Goal: Use online tool/utility: Utilize a website feature to perform a specific function

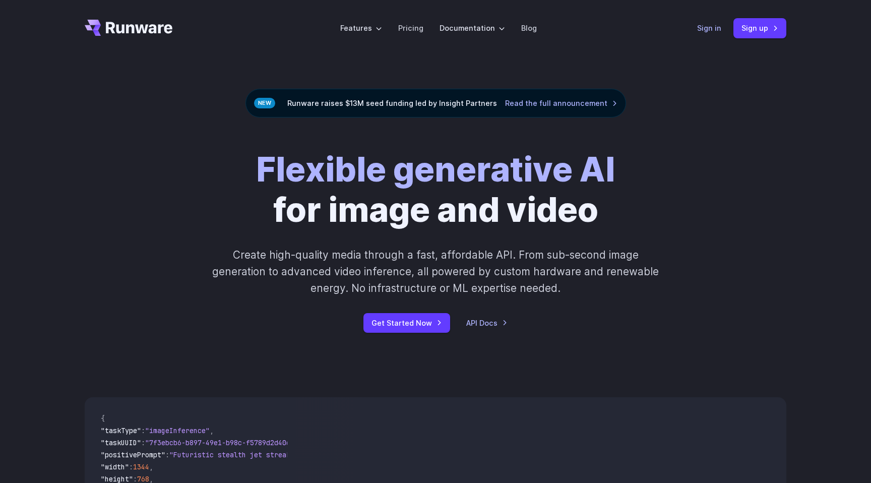
click at [709, 32] on link "Sign in" at bounding box center [709, 28] width 24 height 12
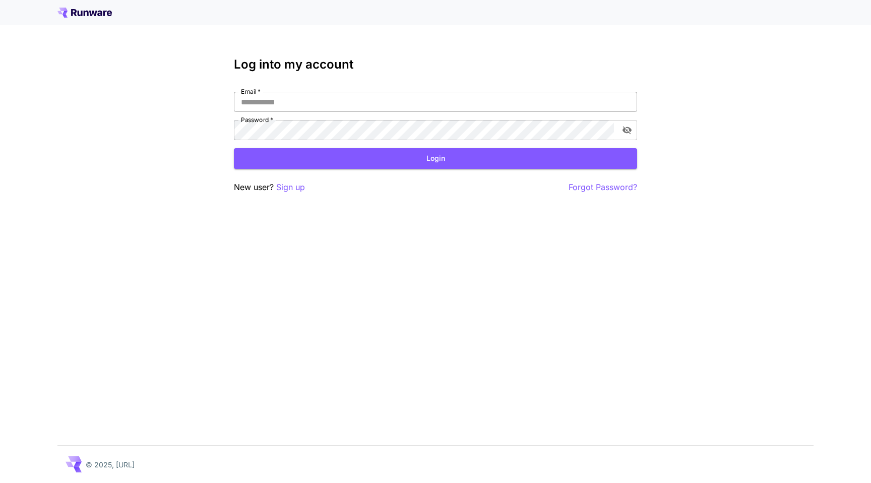
click at [370, 104] on input "Email   *" at bounding box center [435, 102] width 403 height 20
type input "**********"
click at [362, 156] on button "Login" at bounding box center [435, 158] width 403 height 21
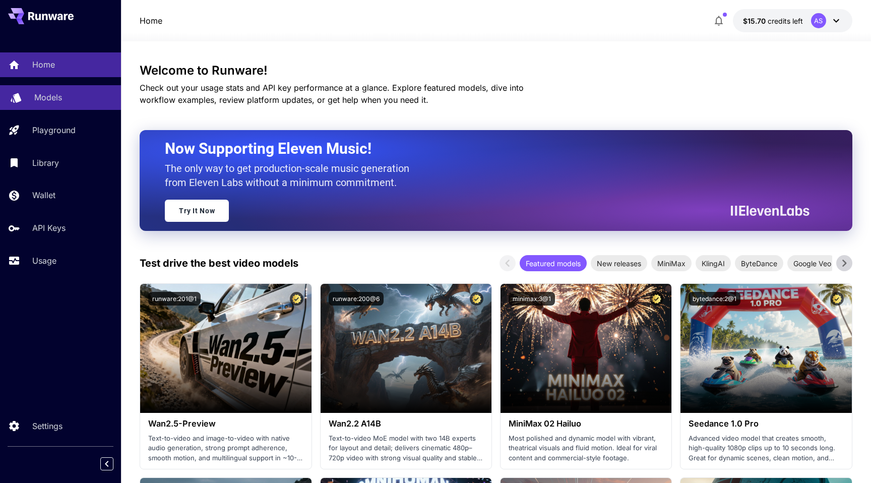
click at [60, 100] on p "Models" at bounding box center [48, 97] width 28 height 12
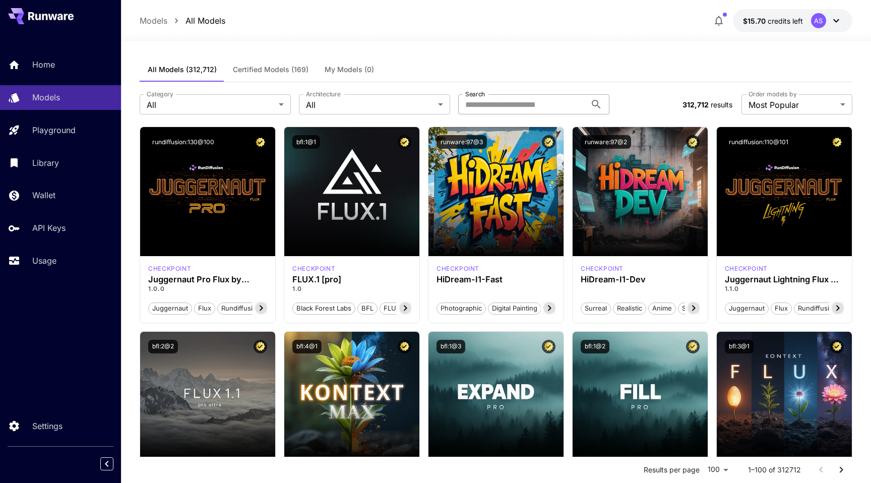
click at [489, 107] on input "Search" at bounding box center [522, 104] width 128 height 20
type input "****"
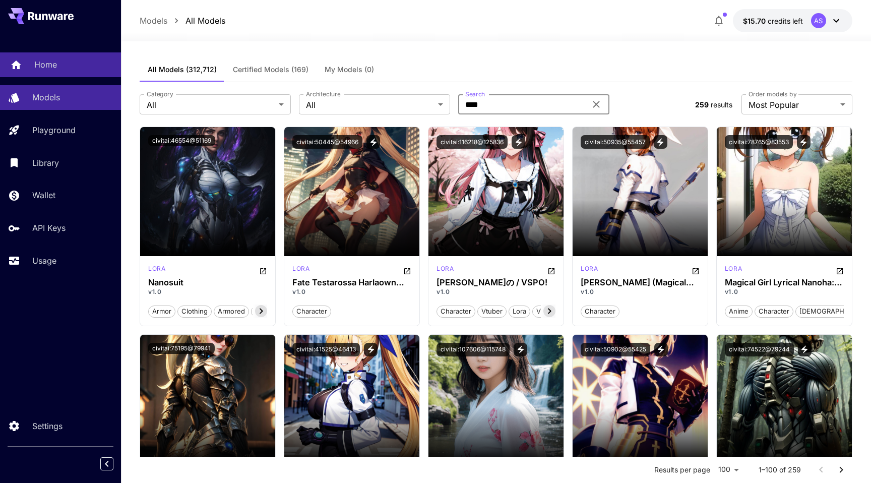
click at [61, 63] on div "Home" at bounding box center [73, 64] width 79 height 12
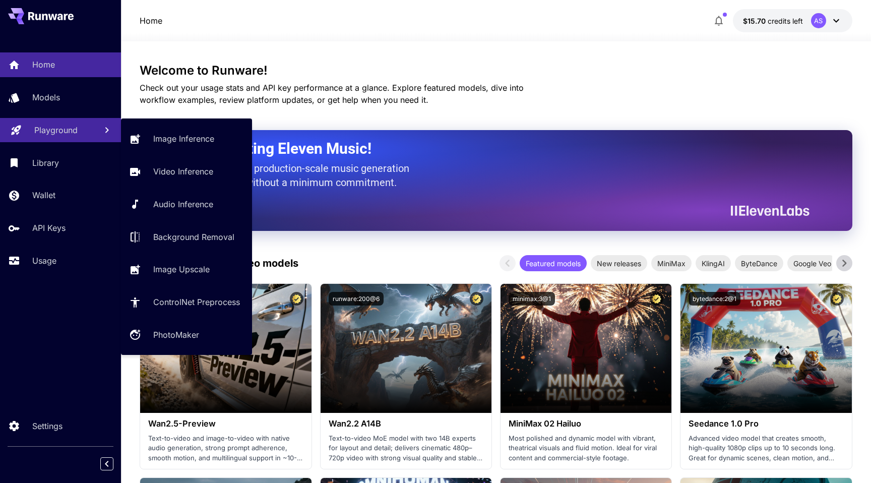
click at [56, 136] on p "Playground" at bounding box center [55, 130] width 43 height 12
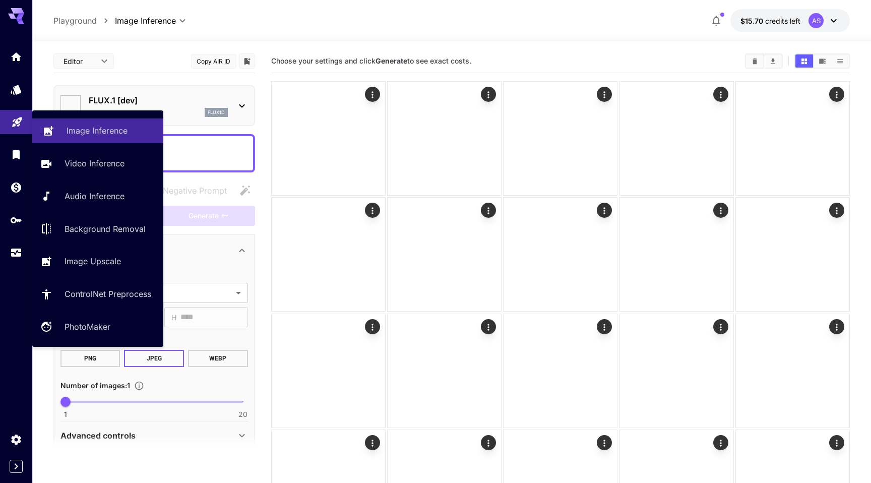
type input "**********"
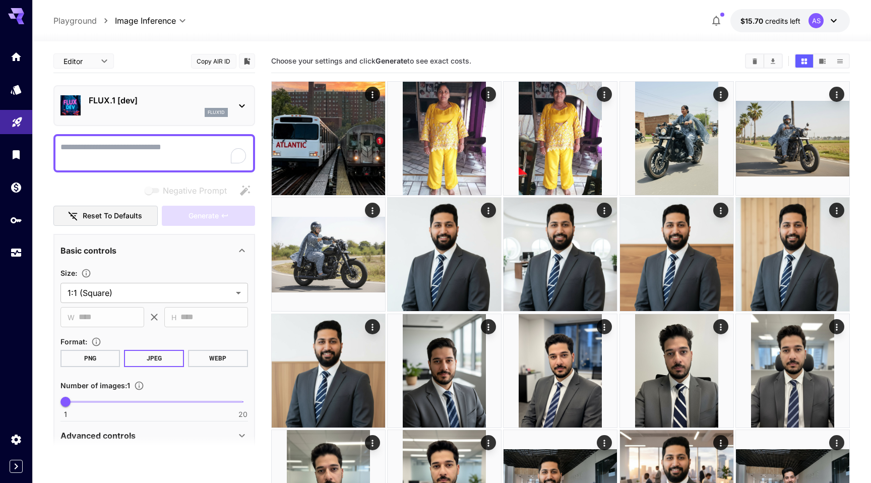
click at [140, 105] on p "FLUX.1 [dev]" at bounding box center [158, 100] width 139 height 12
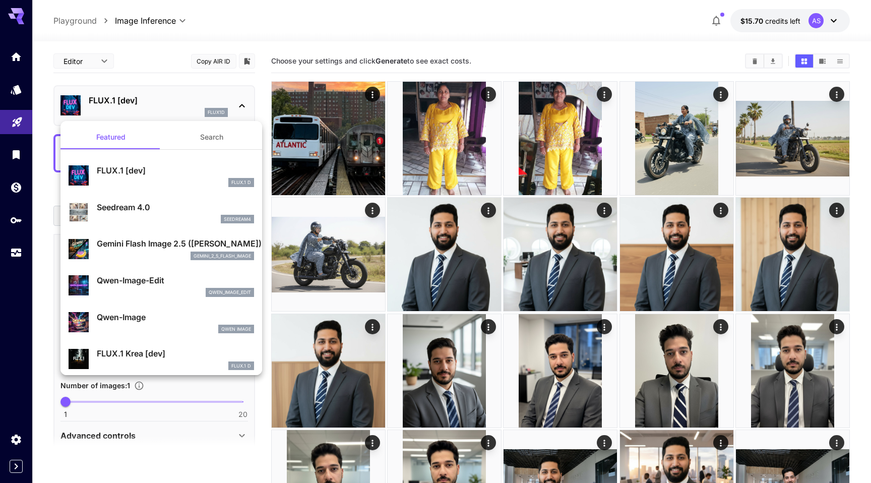
click at [142, 247] on p "Gemini Flash Image 2.5 ([PERSON_NAME])" at bounding box center [175, 244] width 157 height 12
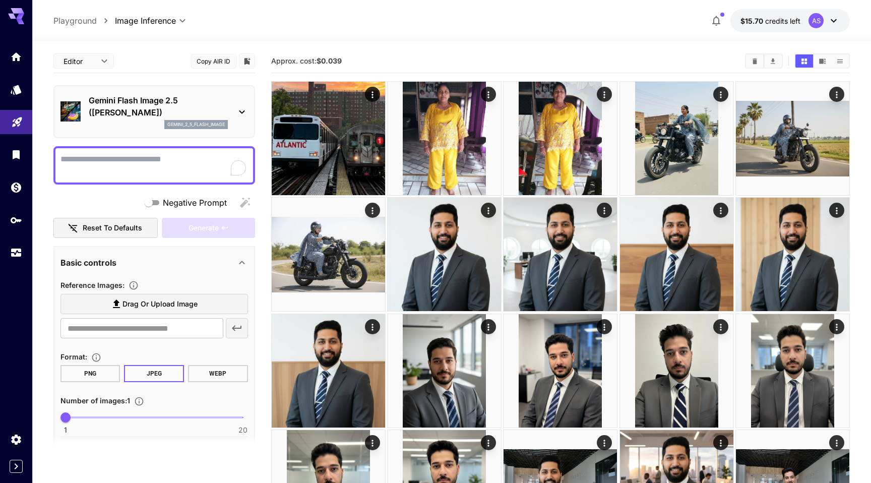
click at [129, 302] on span "Drag or upload image" at bounding box center [160, 304] width 75 height 13
click at [0, 0] on input "Drag or upload image" at bounding box center [0, 0] width 0 height 0
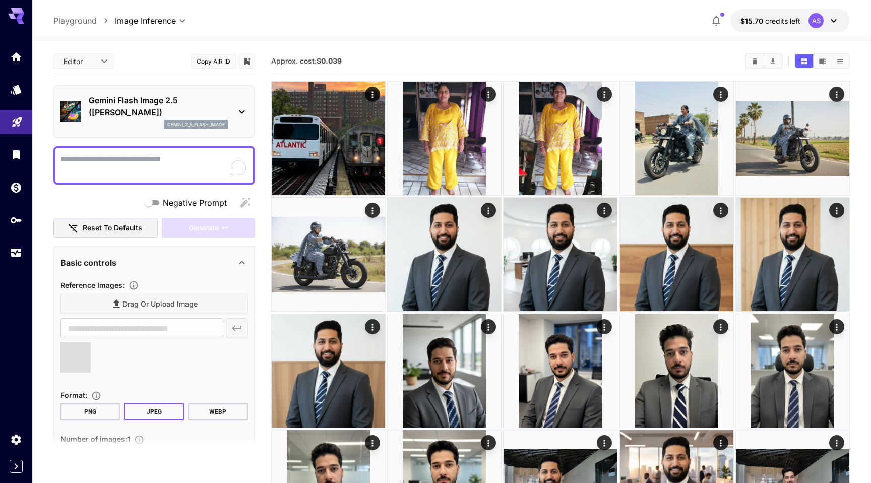
type input "**********"
click at [149, 162] on textarea "Negative Prompt" at bounding box center [155, 165] width 188 height 24
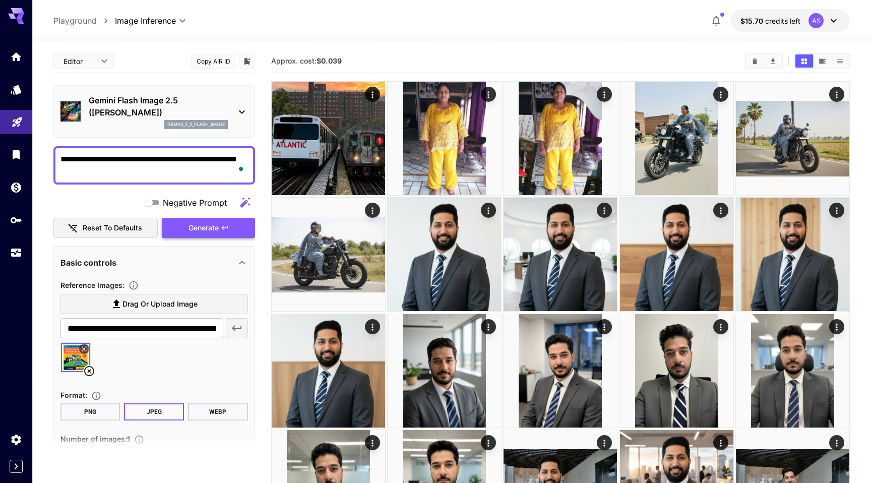
type textarea "**********"
click at [182, 224] on button "Generate" at bounding box center [208, 228] width 93 height 21
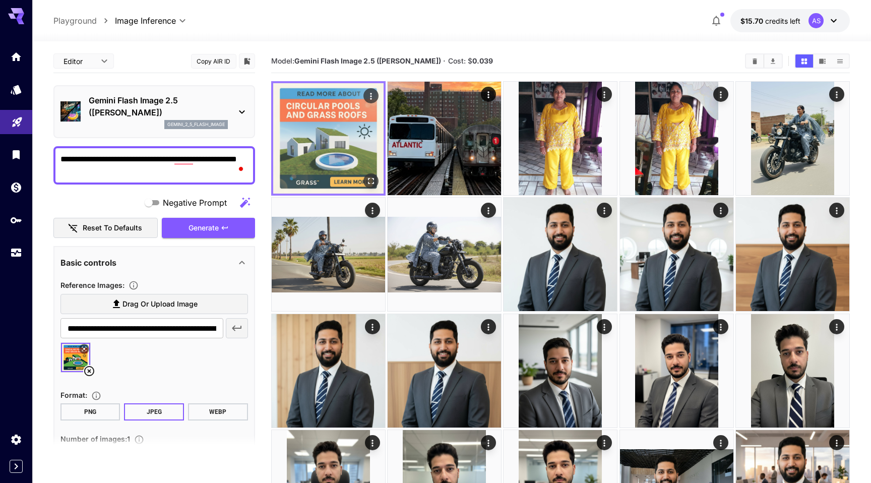
click at [336, 161] on img at bounding box center [328, 138] width 110 height 110
click at [369, 184] on icon "Open in fullscreen" at bounding box center [371, 181] width 6 height 6
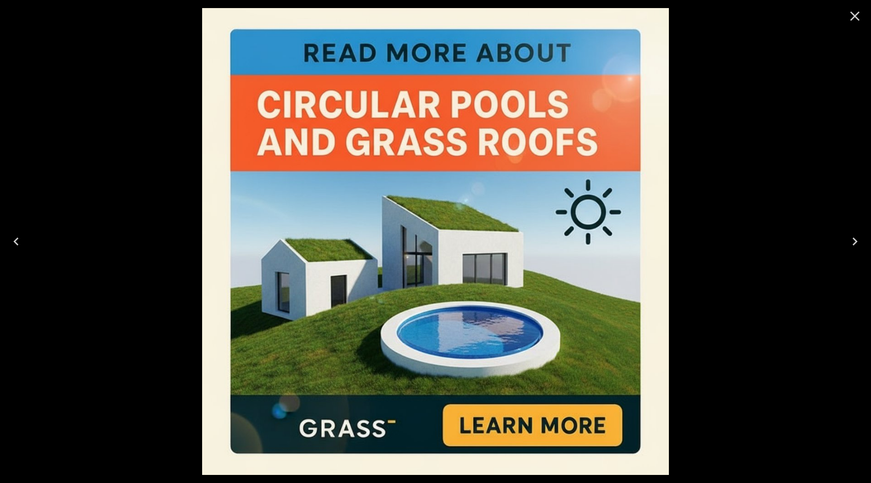
click at [748, 129] on div at bounding box center [435, 241] width 871 height 483
click at [855, 17] on icon "Close" at bounding box center [855, 16] width 16 height 16
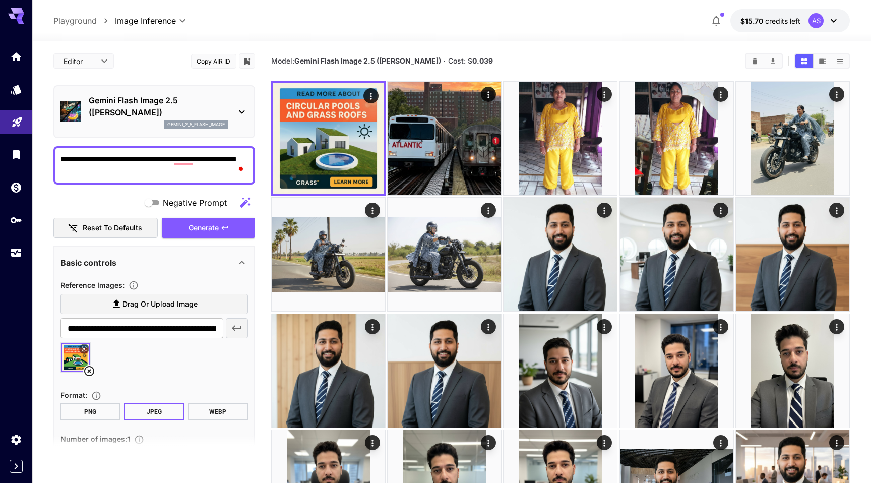
click at [88, 373] on icon at bounding box center [89, 371] width 12 height 12
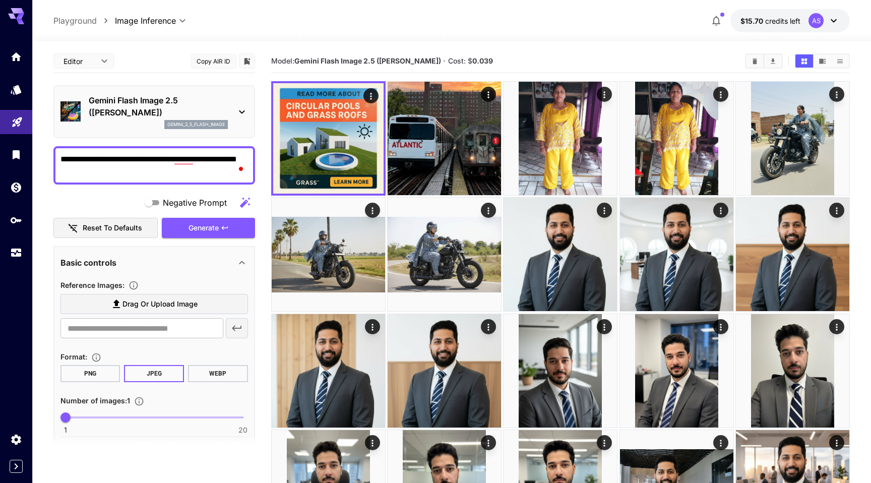
click at [137, 303] on span "Drag or upload image" at bounding box center [160, 304] width 75 height 13
click at [0, 0] on input "Drag or upload image" at bounding box center [0, 0] width 0 height 0
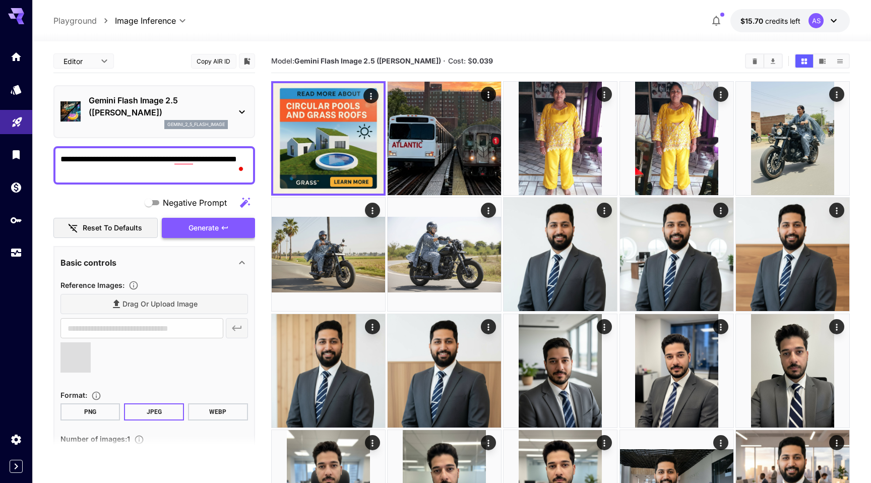
click at [200, 231] on span "Generate" at bounding box center [204, 228] width 30 height 13
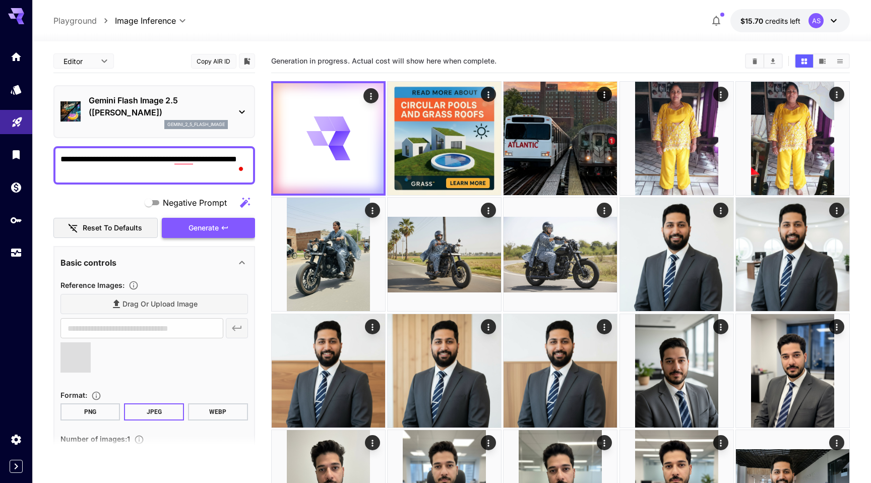
type input "**********"
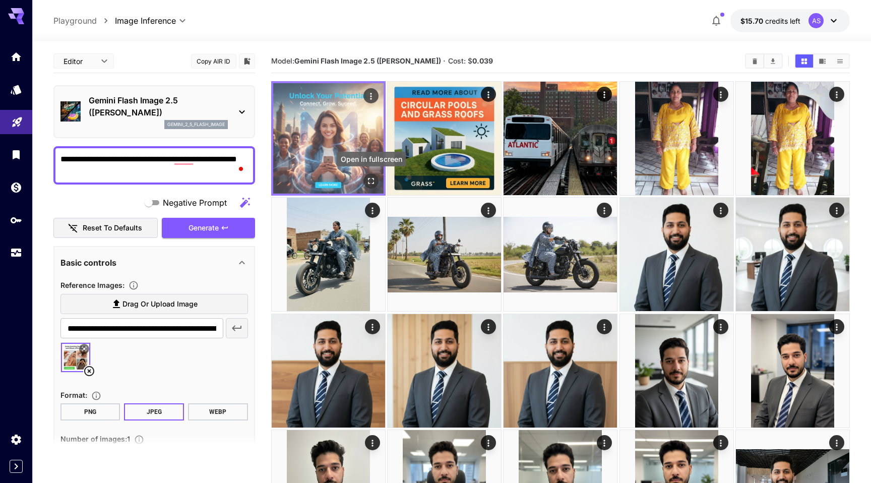
click at [371, 179] on icon "Open in fullscreen" at bounding box center [371, 181] width 10 height 10
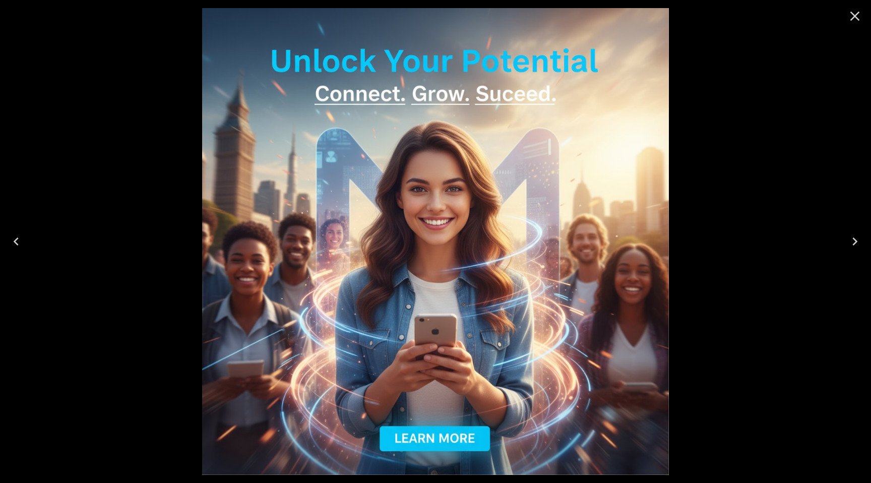
click at [851, 17] on icon "Close" at bounding box center [855, 16] width 16 height 16
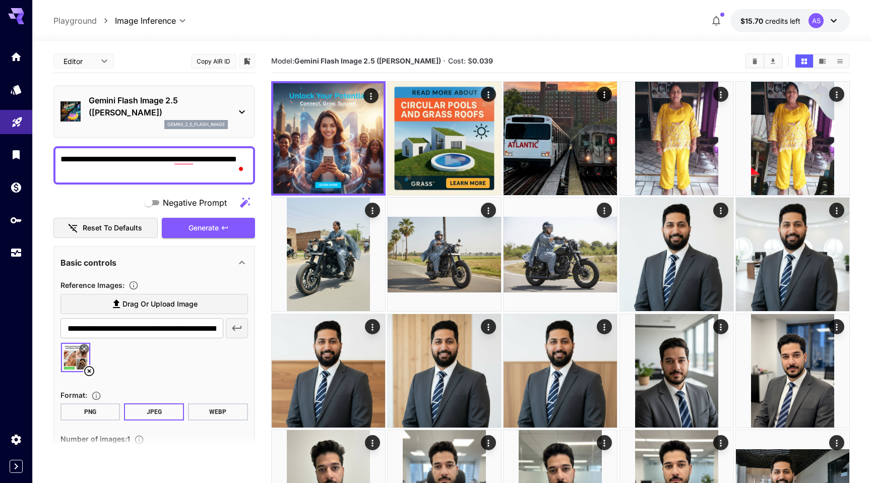
click at [67, 353] on img at bounding box center [75, 357] width 29 height 29
click at [195, 228] on span "Generate" at bounding box center [204, 228] width 30 height 13
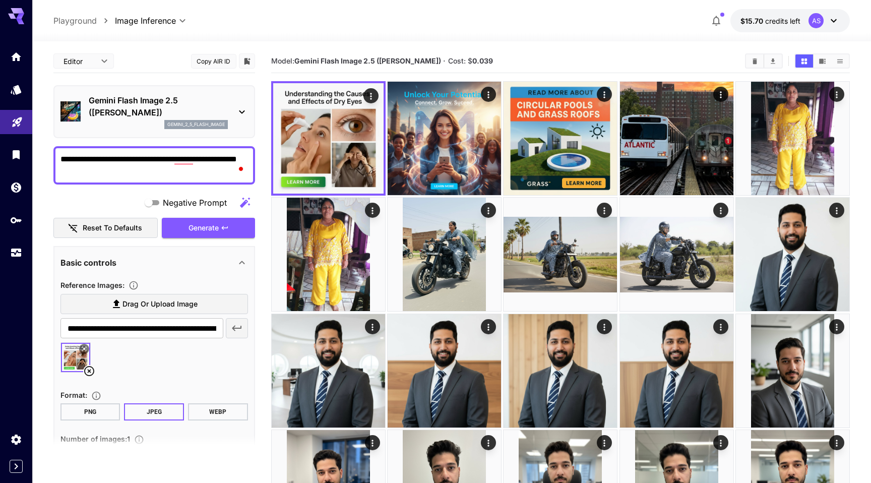
click at [132, 159] on textarea "**********" at bounding box center [155, 165] width 188 height 24
click at [190, 230] on span "Generate" at bounding box center [204, 228] width 30 height 13
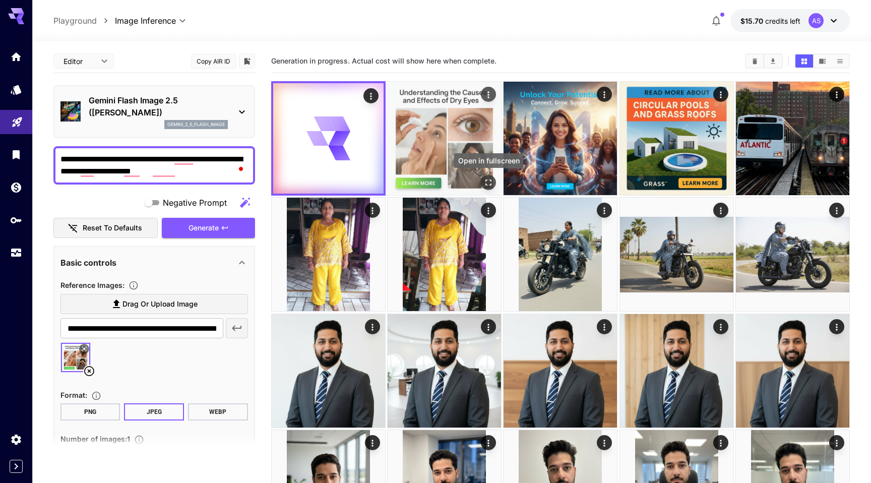
click at [487, 183] on icon "Open in fullscreen" at bounding box center [489, 183] width 10 height 10
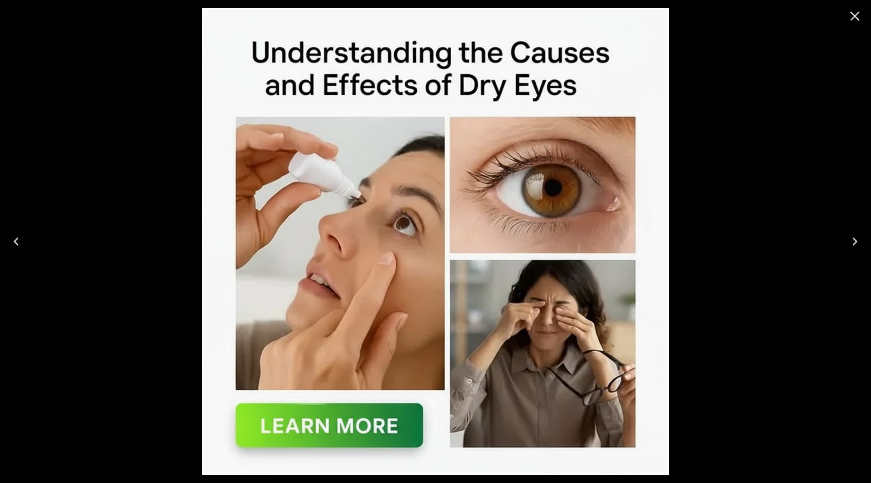
click at [855, 14] on icon "Close" at bounding box center [855, 16] width 16 height 16
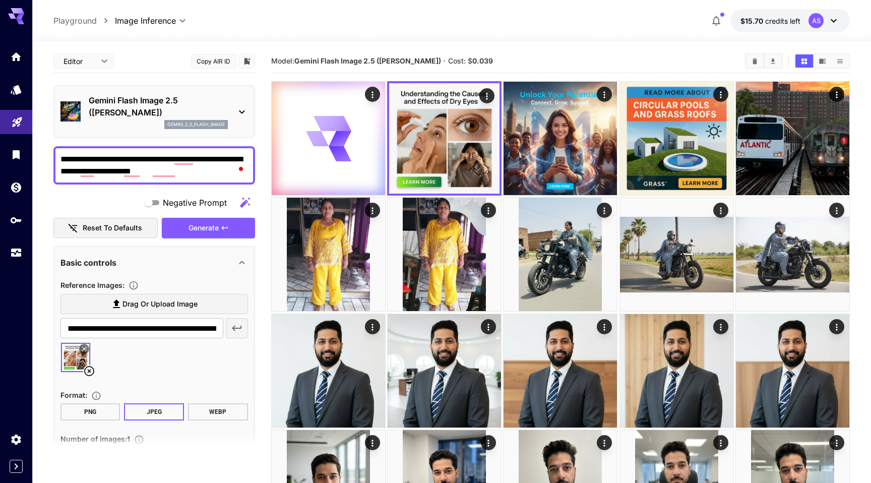
click at [74, 359] on img at bounding box center [75, 357] width 29 height 29
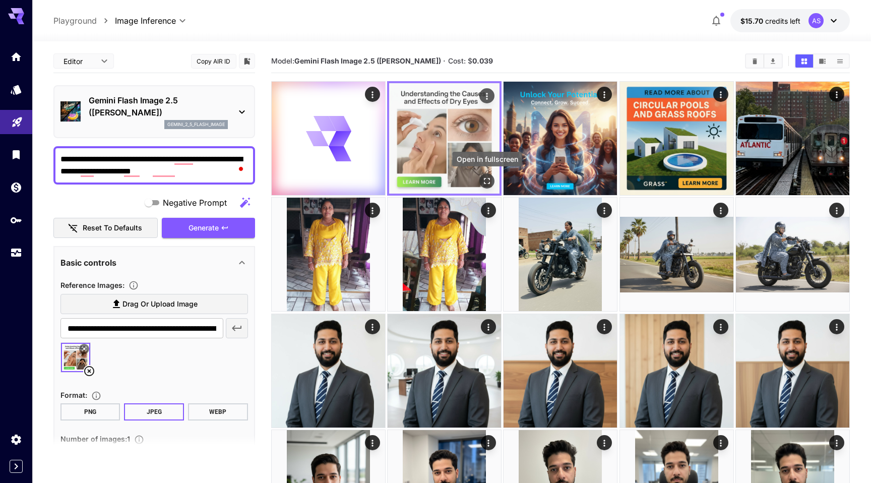
click at [489, 177] on icon "Open in fullscreen" at bounding box center [487, 181] width 10 height 10
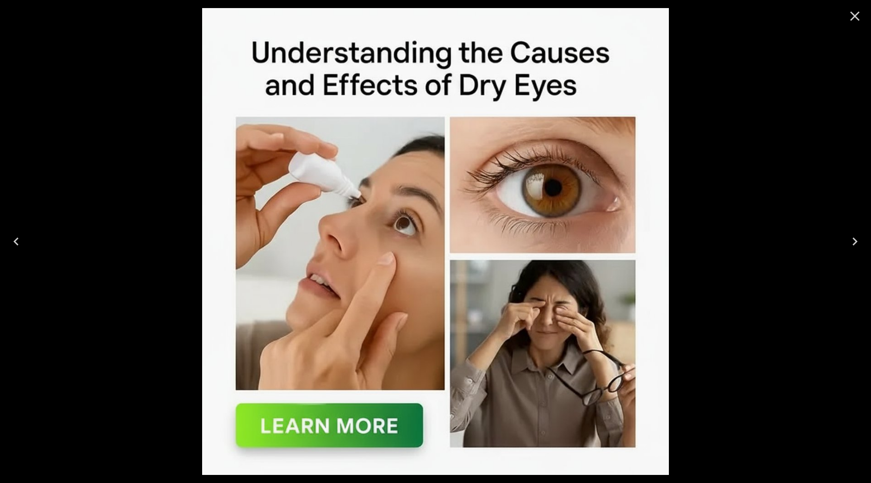
click at [853, 13] on icon "Close" at bounding box center [856, 17] width 10 height 10
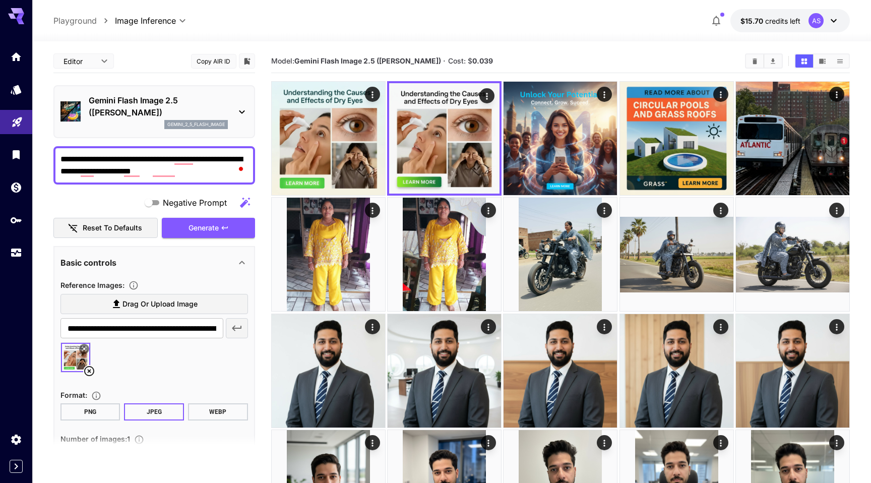
click at [193, 174] on textarea "**********" at bounding box center [155, 165] width 188 height 24
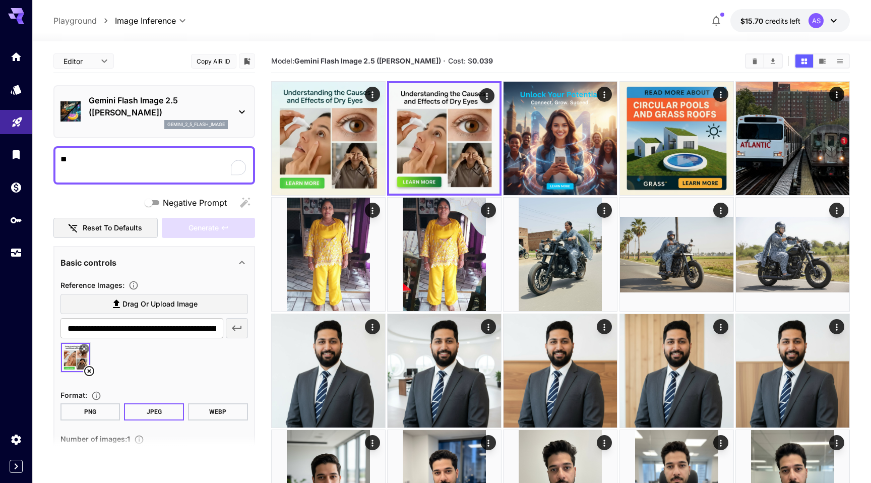
type textarea "*"
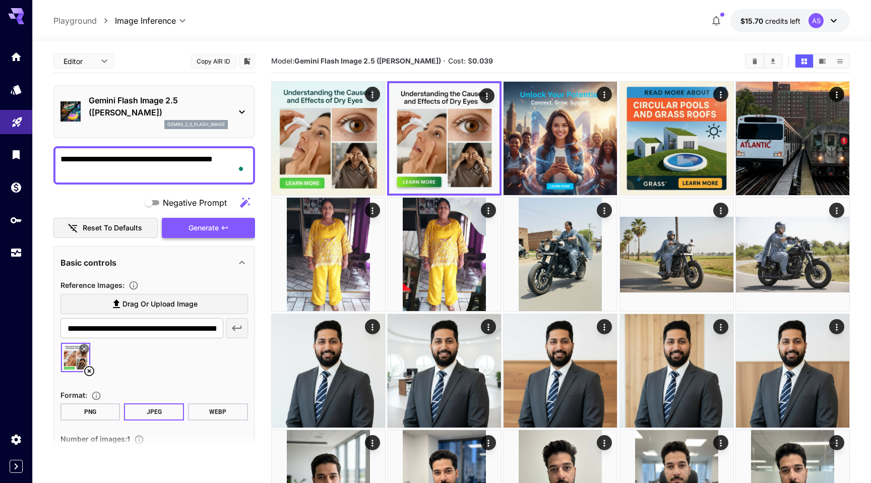
type textarea "**********"
click at [210, 229] on span "Generate" at bounding box center [204, 228] width 30 height 13
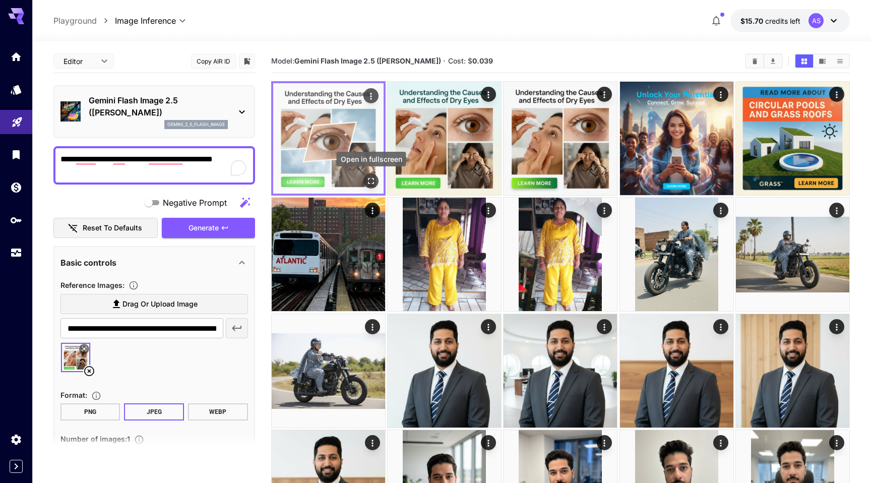
click at [370, 182] on icon "Open in fullscreen" at bounding box center [371, 181] width 10 height 10
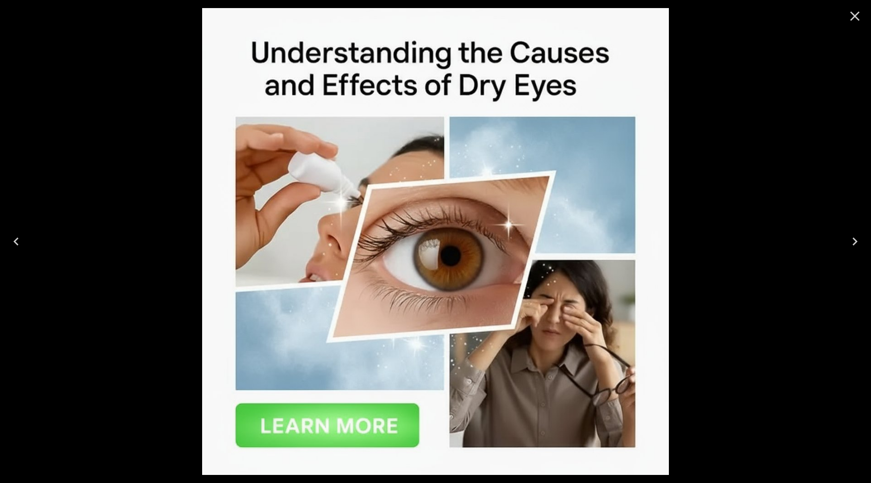
click at [856, 19] on icon "Close" at bounding box center [855, 16] width 16 height 16
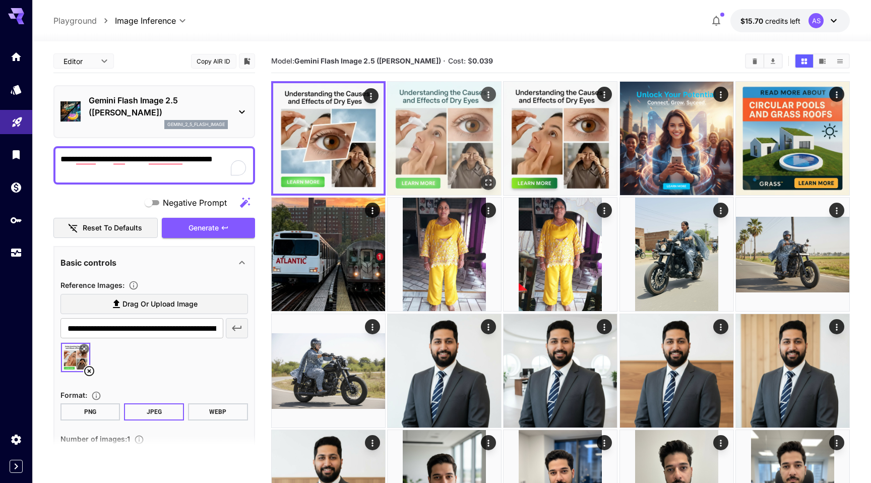
click at [470, 163] on img at bounding box center [444, 138] width 113 height 113
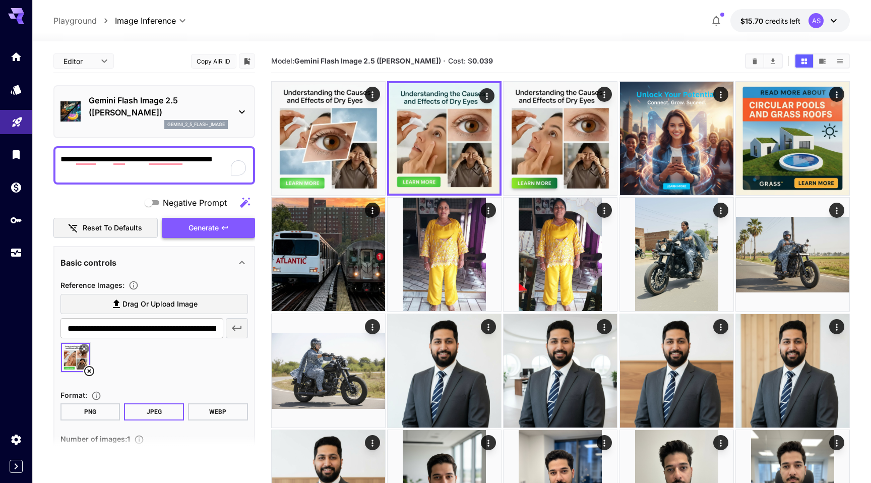
click at [212, 223] on span "Generate" at bounding box center [204, 228] width 30 height 13
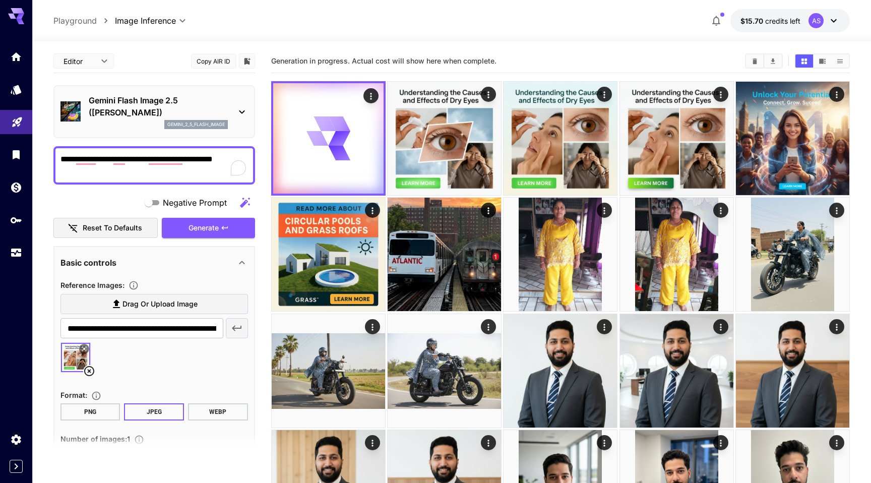
click at [120, 301] on icon at bounding box center [116, 304] width 12 height 12
click at [0, 0] on input "Drag or upload image" at bounding box center [0, 0] width 0 height 0
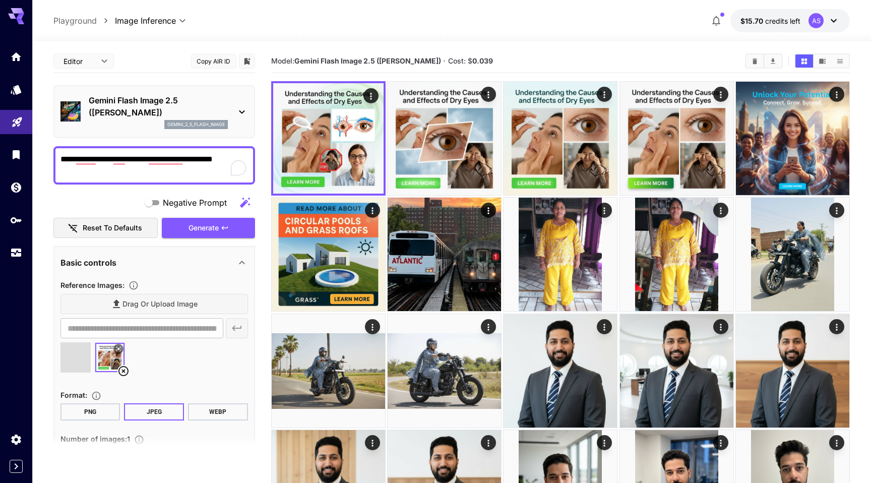
type input "**********"
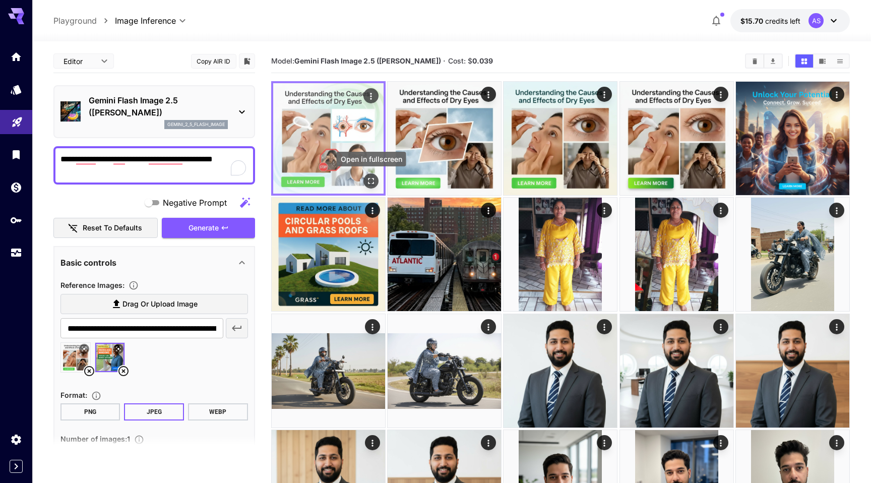
click at [372, 180] on icon "Open in fullscreen" at bounding box center [371, 181] width 10 height 10
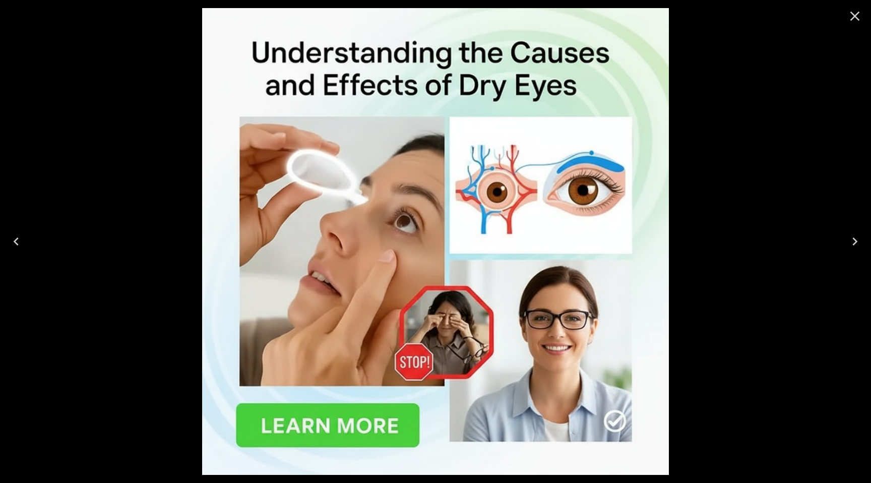
click at [855, 8] on icon "Close" at bounding box center [855, 16] width 16 height 16
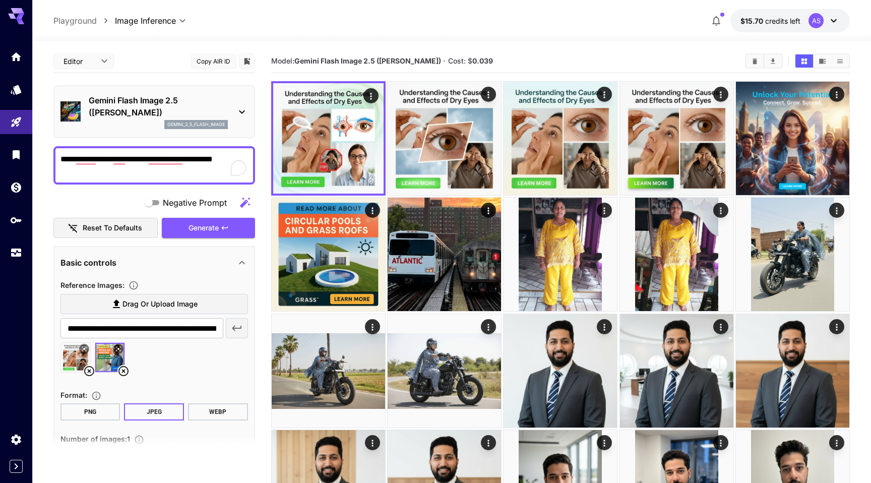
click at [86, 374] on icon at bounding box center [89, 371] width 12 height 12
click at [213, 220] on button "Generate" at bounding box center [208, 228] width 93 height 21
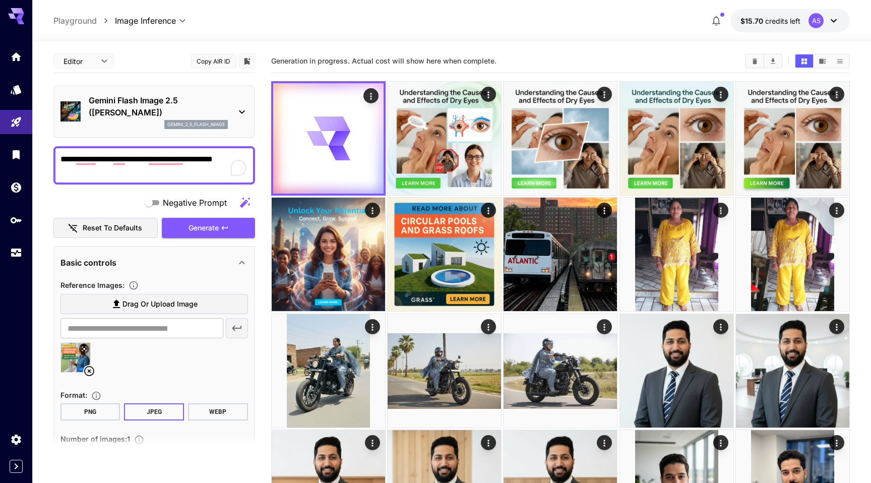
click at [126, 155] on textarea "**********" at bounding box center [155, 165] width 188 height 24
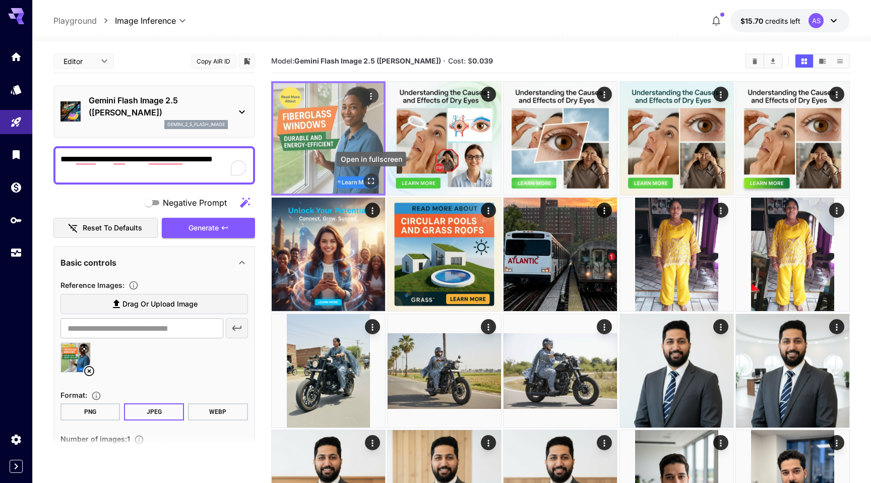
click at [372, 179] on icon "Open in fullscreen" at bounding box center [371, 181] width 10 height 10
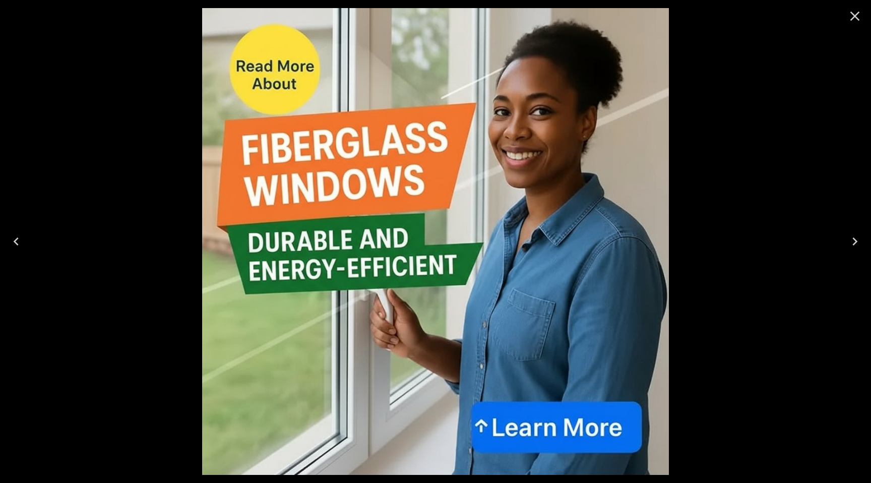
click at [856, 15] on icon "Close" at bounding box center [856, 17] width 10 height 10
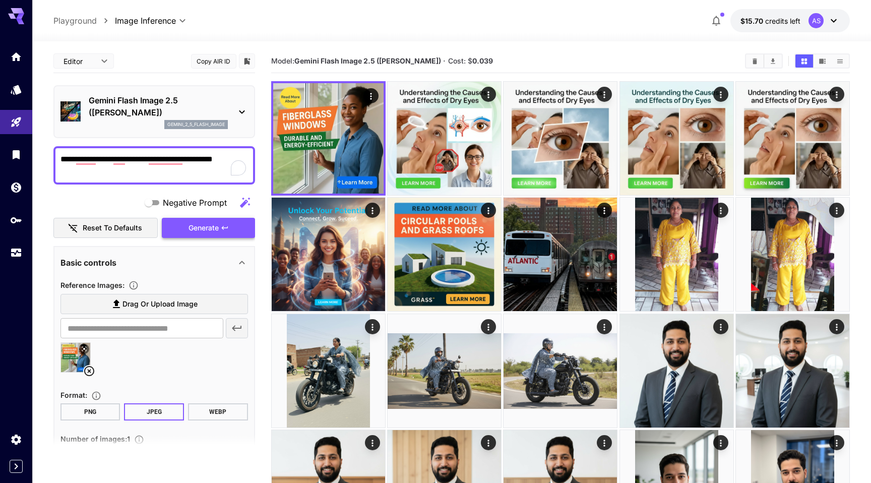
click at [227, 222] on button "Generate" at bounding box center [208, 228] width 93 height 21
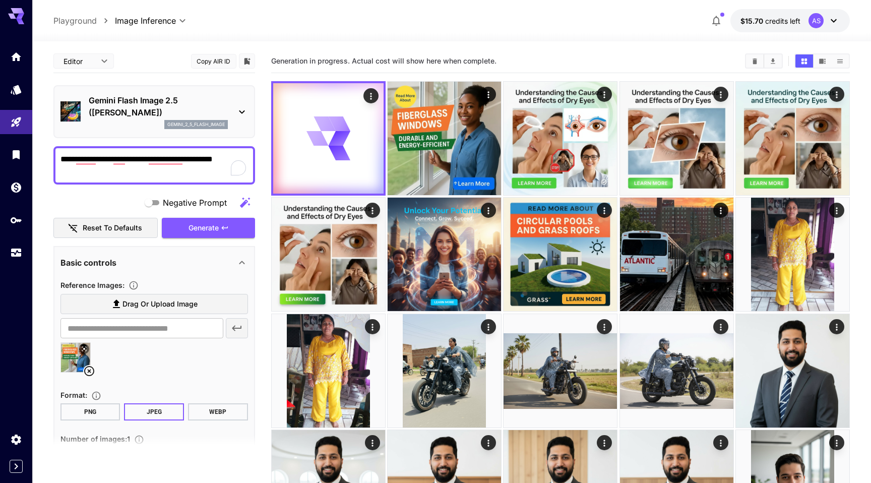
click at [199, 158] on textarea "**********" at bounding box center [155, 165] width 188 height 24
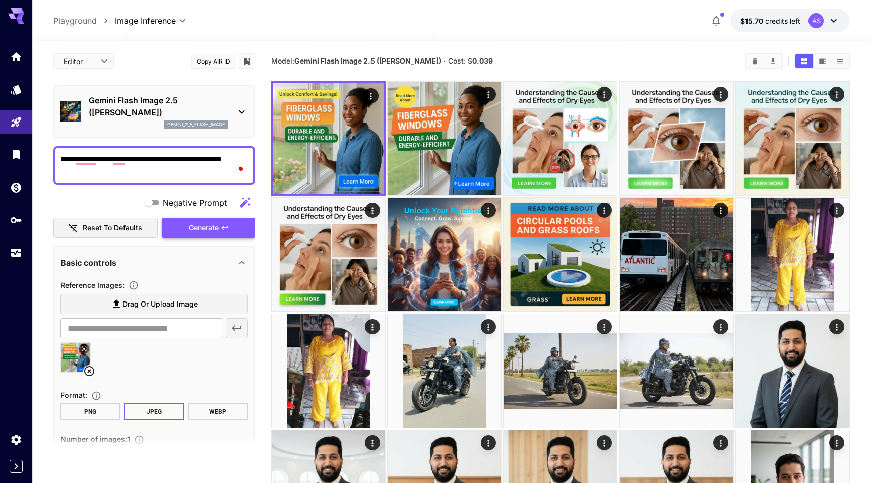
type textarea "**********"
click at [219, 222] on button "Generate" at bounding box center [208, 228] width 93 height 21
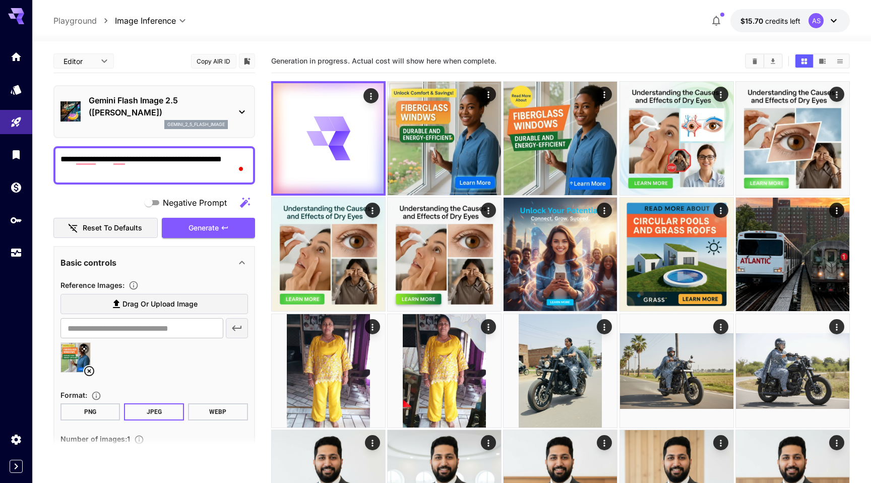
click at [139, 300] on span "Drag or upload image" at bounding box center [160, 304] width 75 height 13
click at [0, 0] on input "Drag or upload image" at bounding box center [0, 0] width 0 height 0
type input "**********"
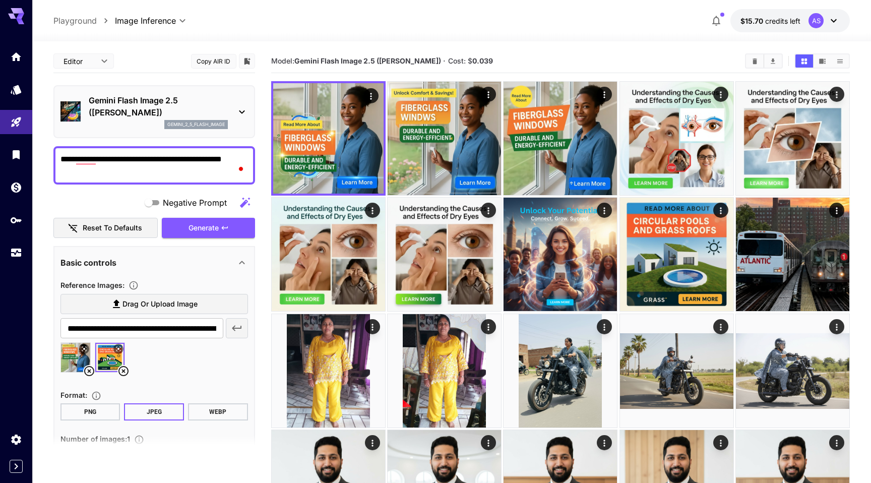
click at [89, 370] on icon at bounding box center [89, 371] width 10 height 10
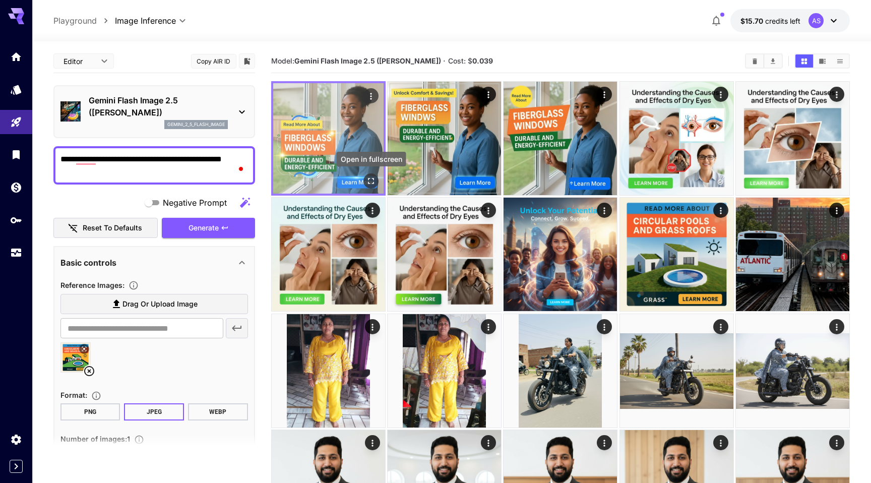
click at [371, 181] on icon "Open in fullscreen" at bounding box center [371, 181] width 10 height 10
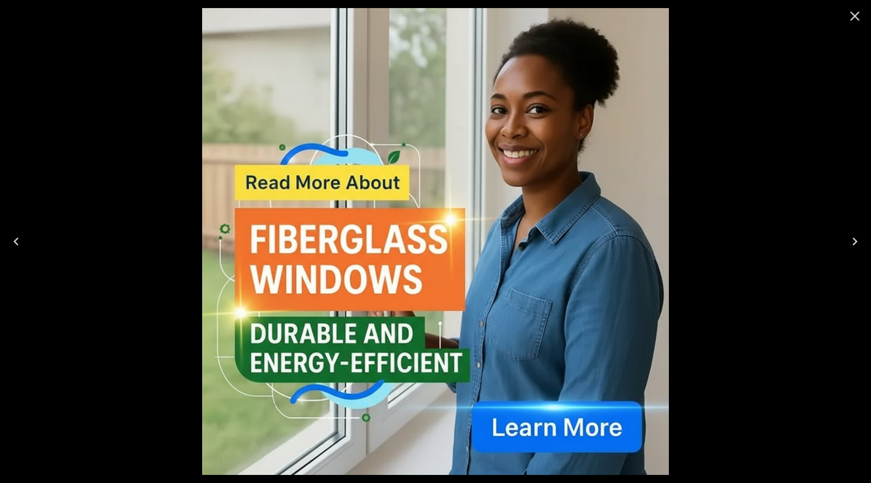
click at [850, 18] on icon "Close" at bounding box center [855, 16] width 16 height 16
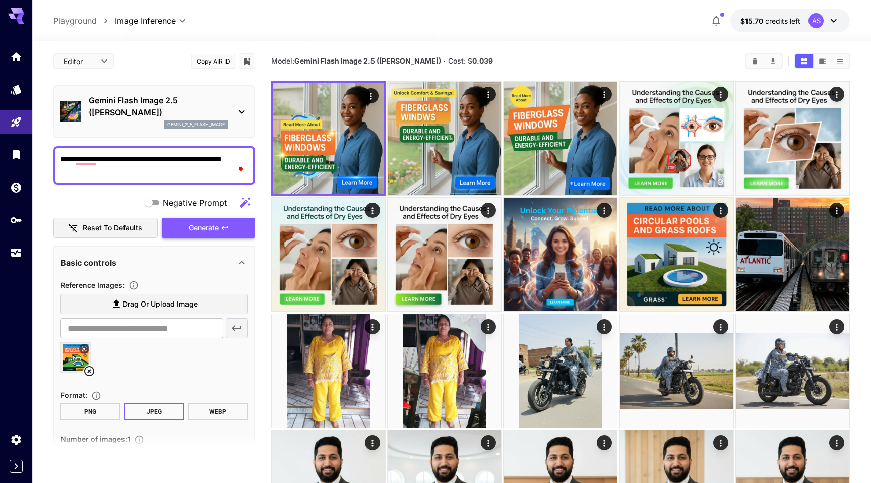
click at [231, 225] on button "Generate" at bounding box center [208, 228] width 93 height 21
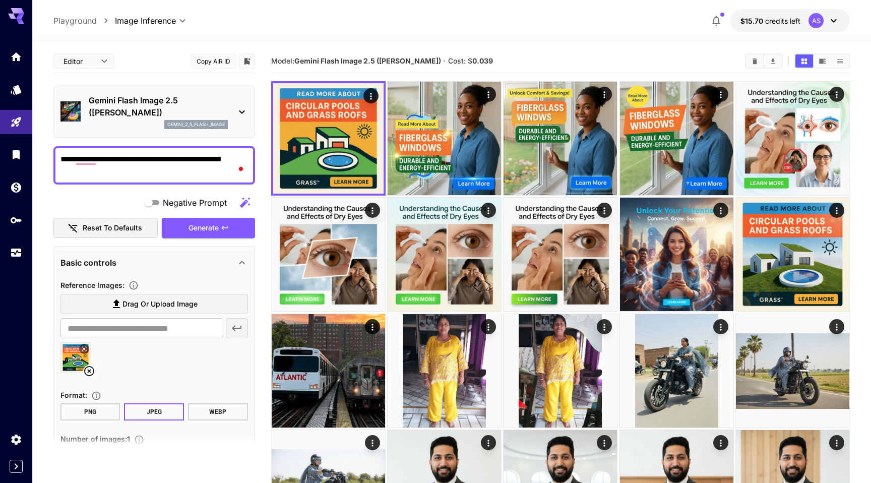
click at [169, 170] on textarea "**********" at bounding box center [155, 165] width 188 height 24
type textarea "**********"
click at [89, 367] on icon at bounding box center [89, 371] width 10 height 10
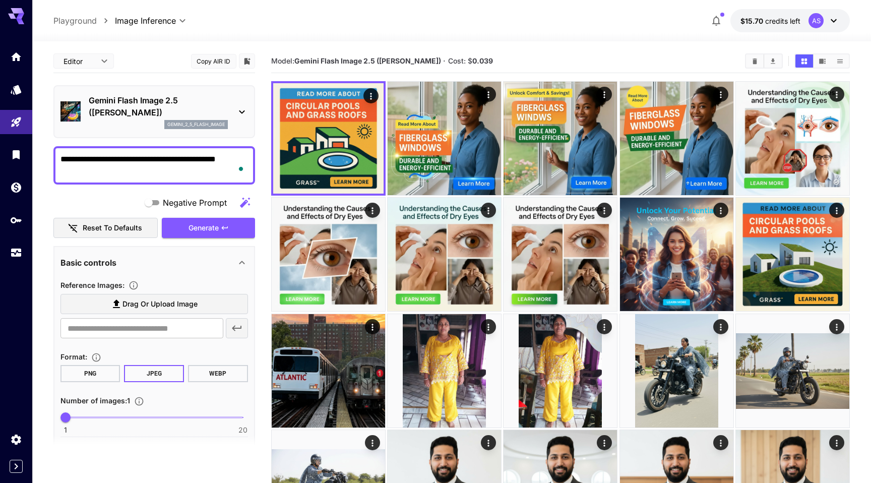
click at [121, 305] on icon at bounding box center [116, 304] width 12 height 12
click at [0, 0] on input "Drag or upload image" at bounding box center [0, 0] width 0 height 0
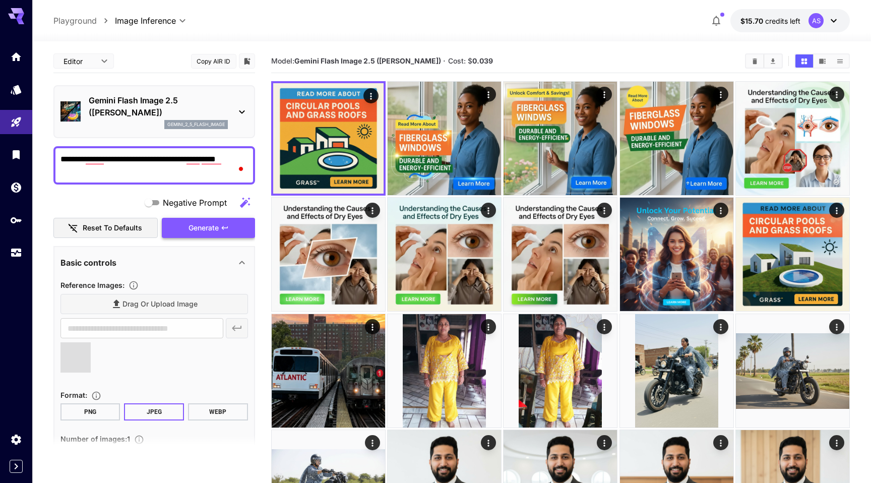
type input "**********"
click at [214, 226] on span "Generate" at bounding box center [204, 228] width 30 height 13
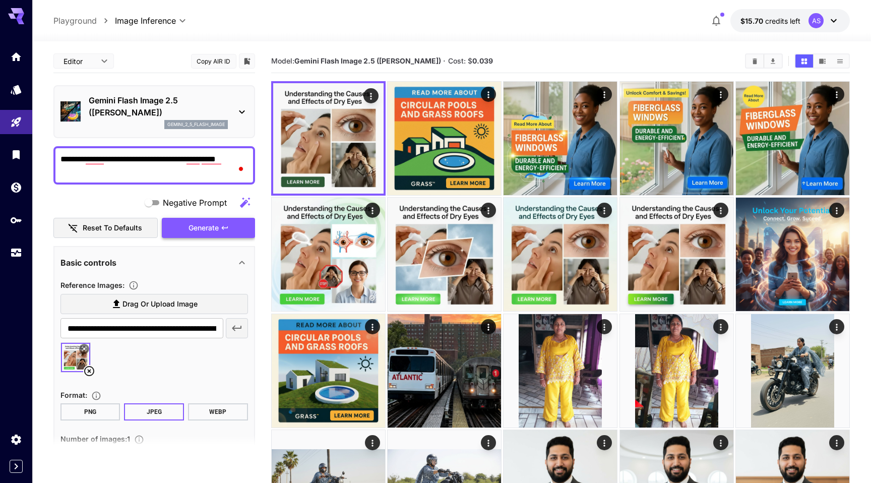
click at [224, 225] on icon "button" at bounding box center [225, 228] width 8 height 8
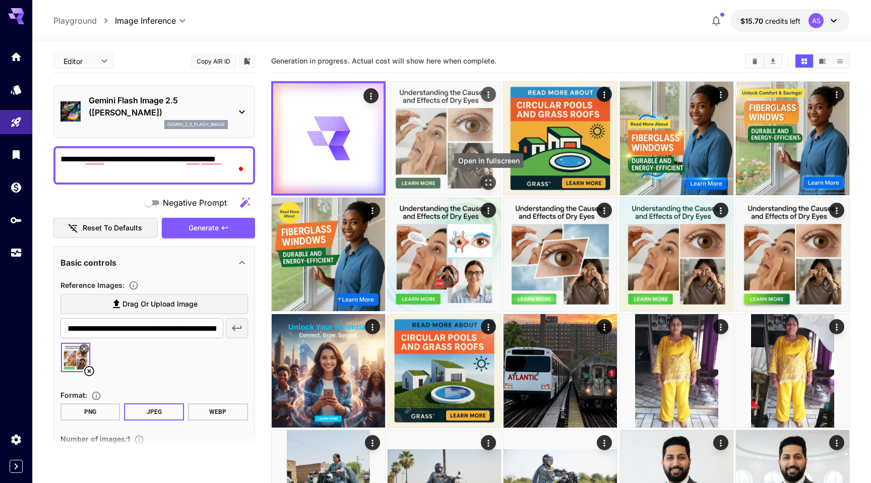
click at [484, 180] on icon "Open in fullscreen" at bounding box center [489, 183] width 10 height 10
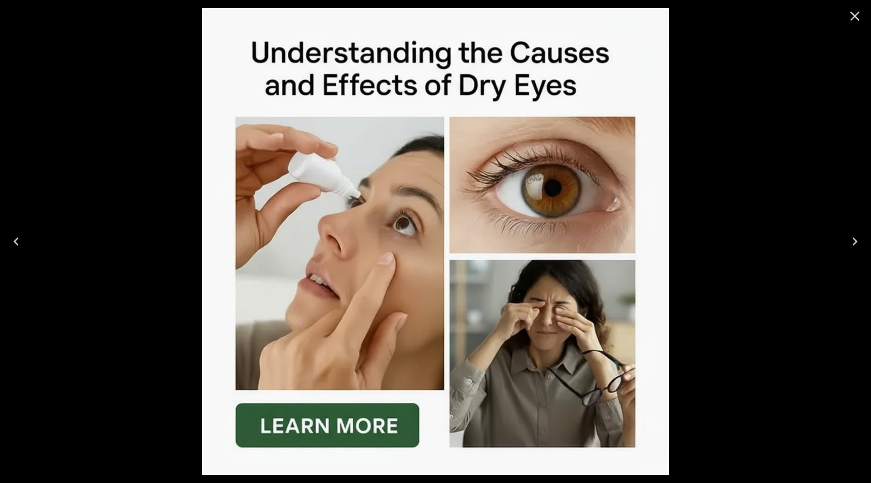
click at [856, 12] on icon "Close" at bounding box center [855, 16] width 16 height 16
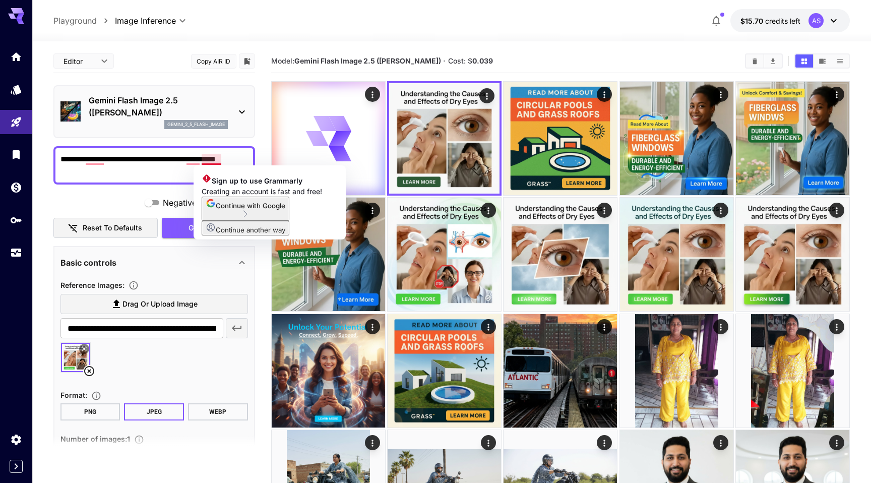
click at [122, 201] on div "Negative Prompt" at bounding box center [154, 203] width 202 height 20
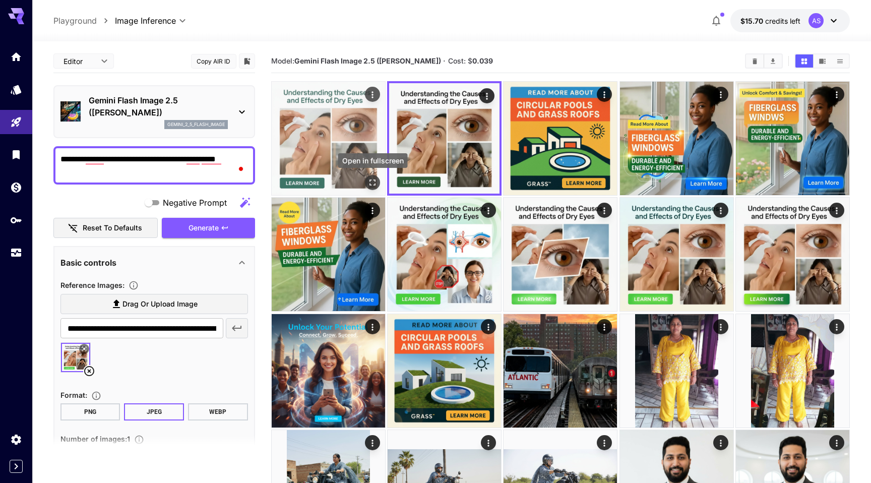
click at [370, 179] on icon "Open in fullscreen" at bounding box center [373, 183] width 10 height 10
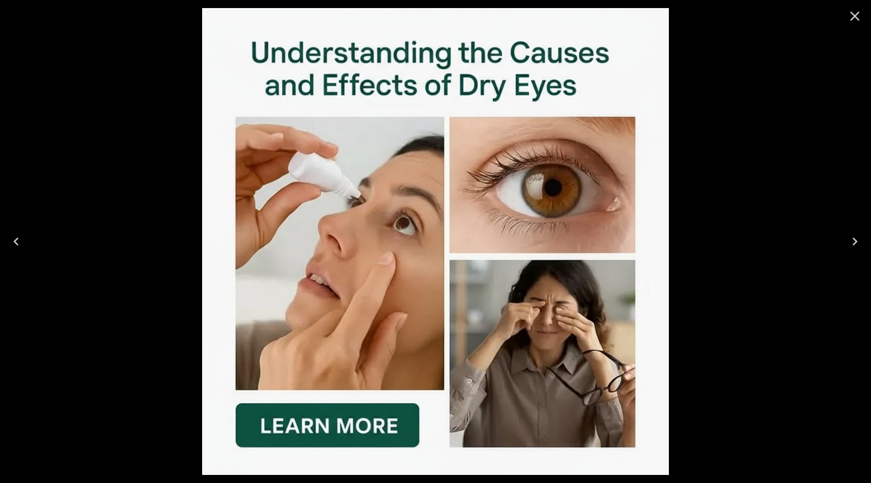
click at [851, 239] on icon "Next" at bounding box center [855, 241] width 16 height 16
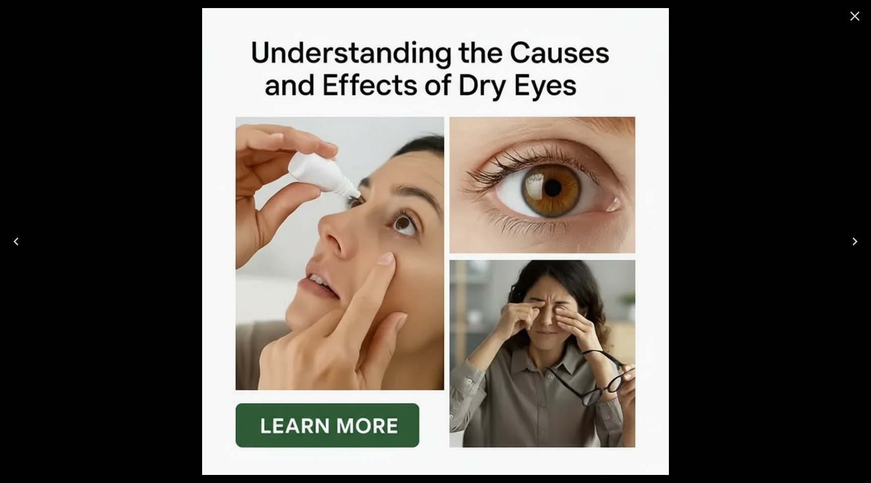
click at [851, 239] on icon "Next" at bounding box center [855, 241] width 16 height 16
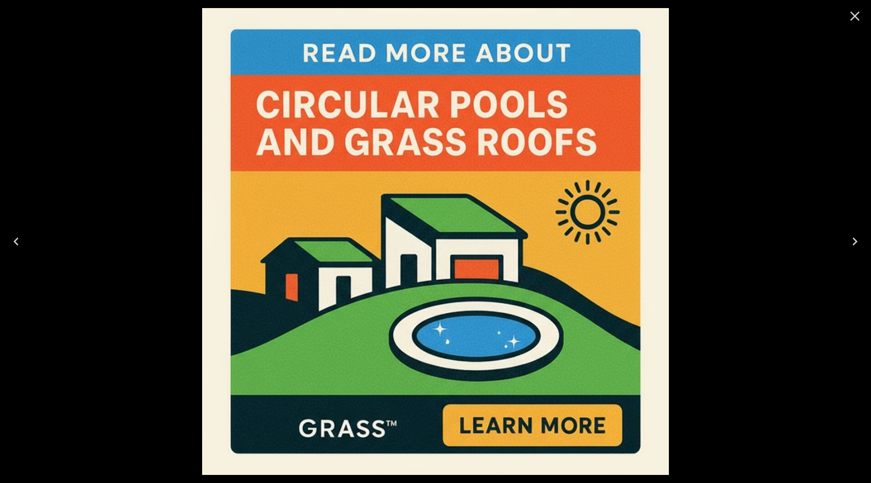
click at [851, 239] on icon "Next" at bounding box center [855, 241] width 16 height 16
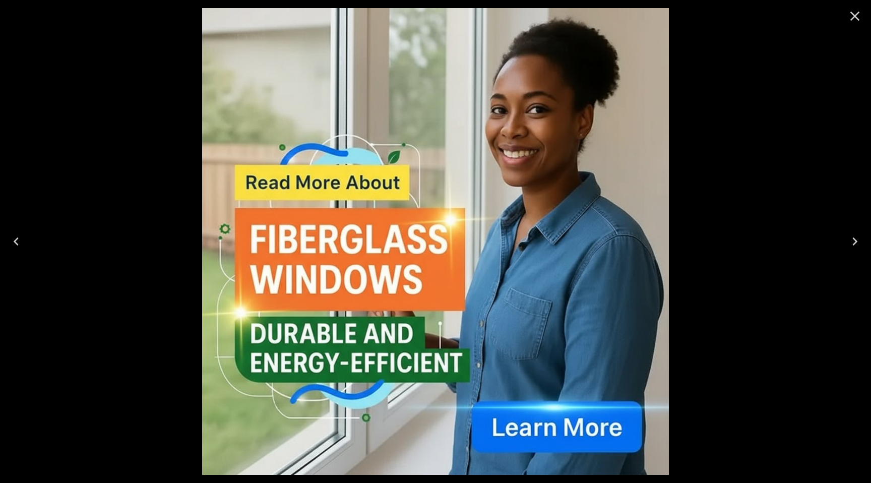
click at [851, 239] on icon "Next" at bounding box center [855, 241] width 16 height 16
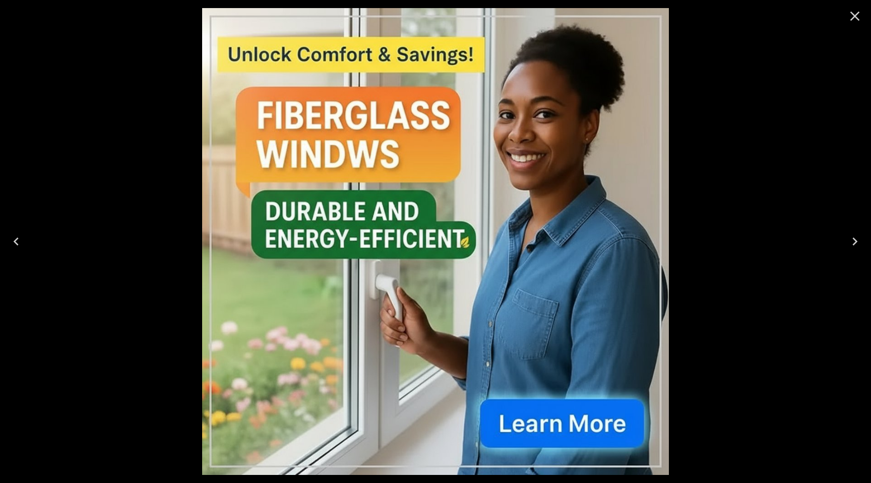
click at [851, 239] on icon "Next" at bounding box center [855, 241] width 16 height 16
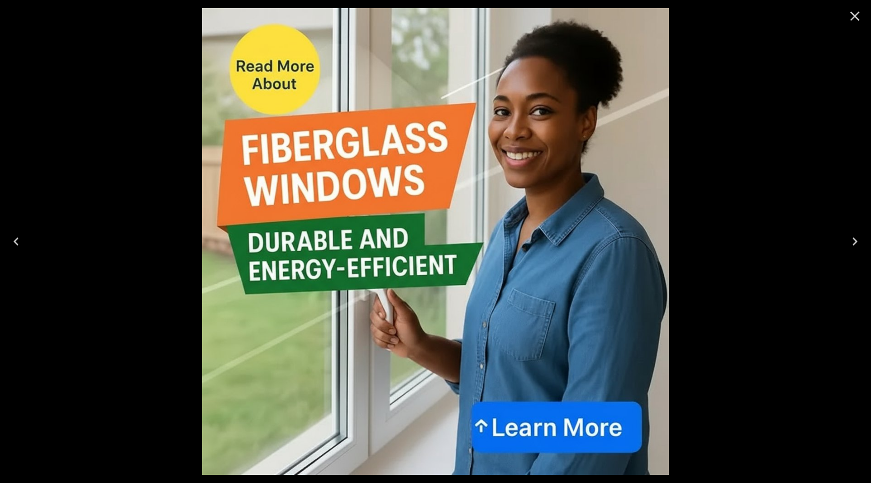
click at [851, 239] on icon "Next" at bounding box center [855, 241] width 16 height 16
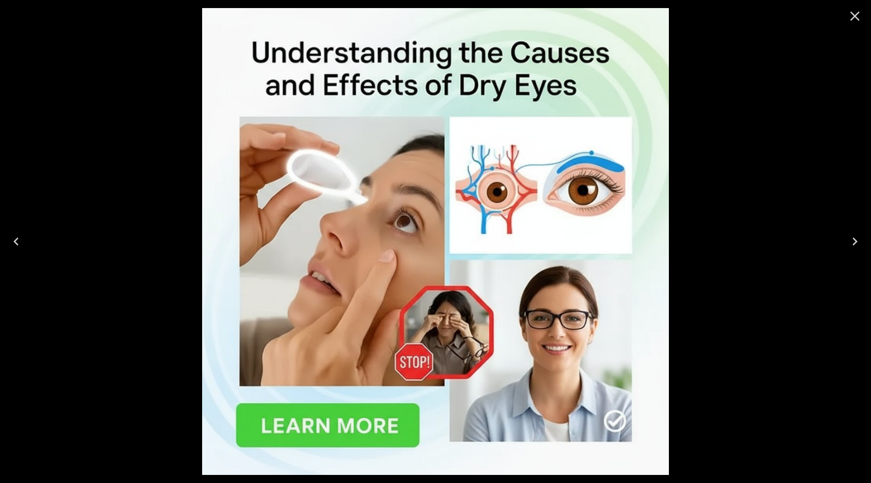
click at [851, 239] on icon "Next" at bounding box center [855, 241] width 16 height 16
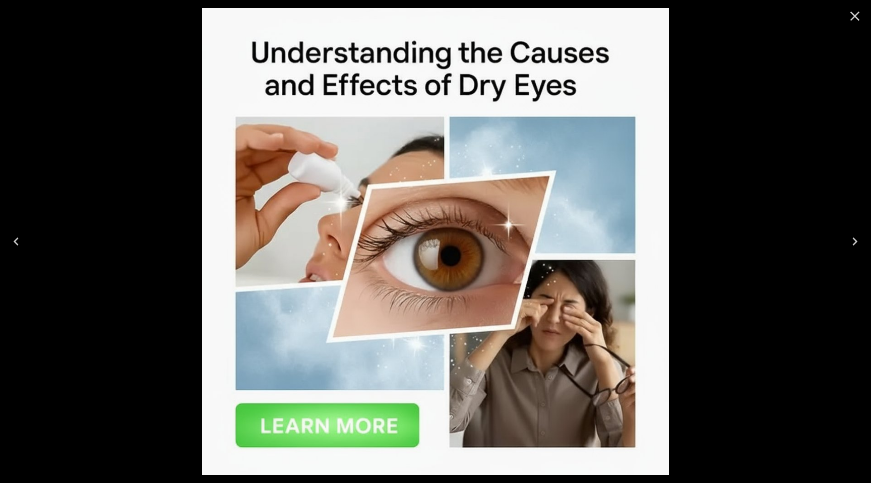
click at [13, 245] on icon "Previous" at bounding box center [16, 241] width 16 height 16
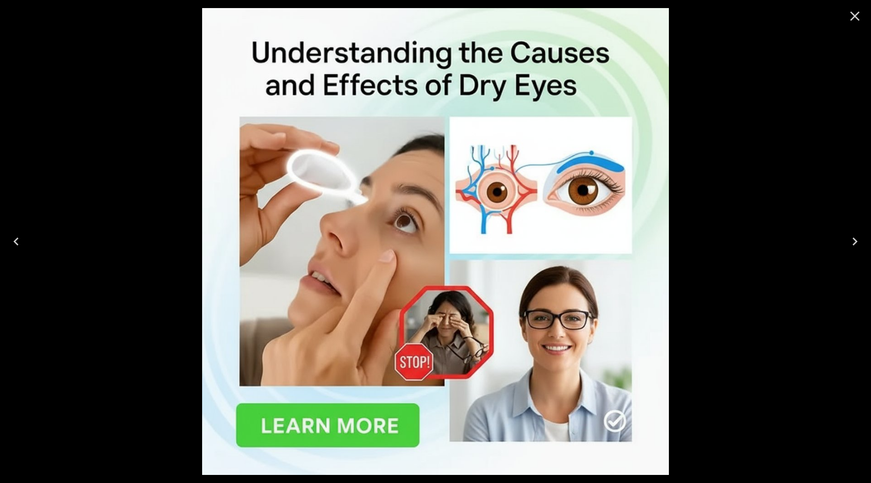
click at [855, 247] on icon "Next" at bounding box center [855, 241] width 16 height 16
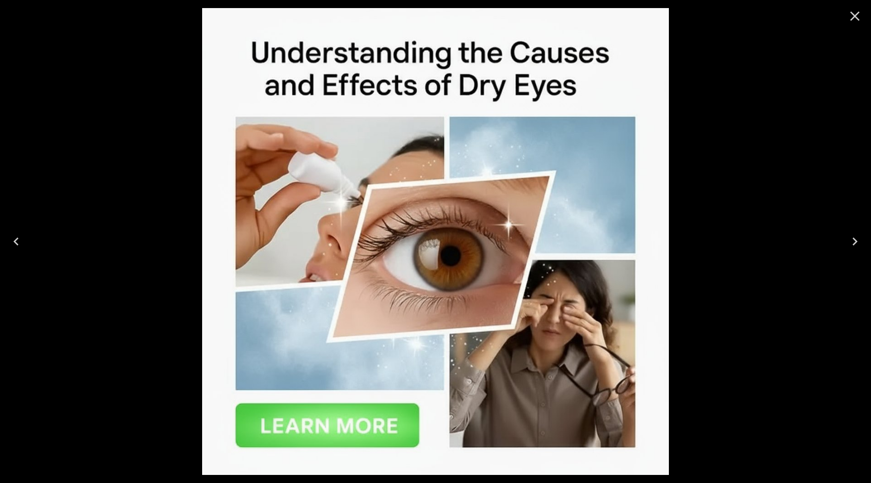
click at [855, 247] on icon "Next" at bounding box center [855, 241] width 16 height 16
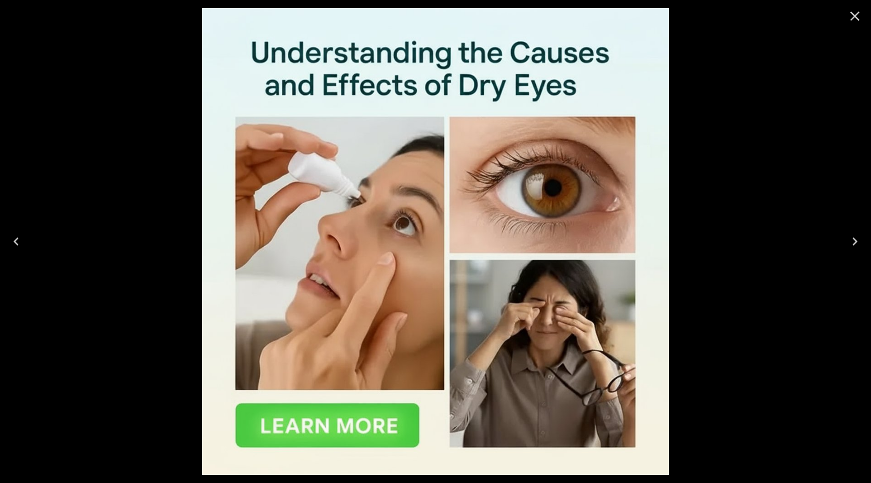
click at [855, 247] on icon "Next" at bounding box center [855, 241] width 16 height 16
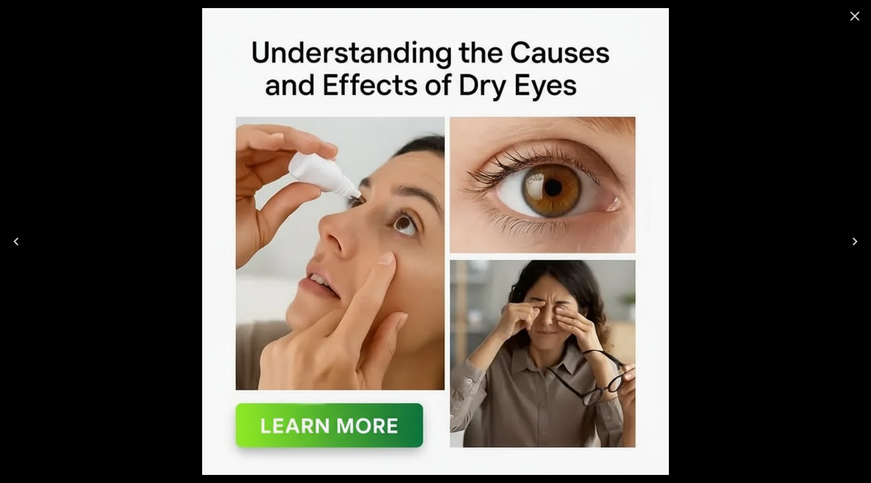
click at [855, 247] on icon "Next" at bounding box center [855, 241] width 16 height 16
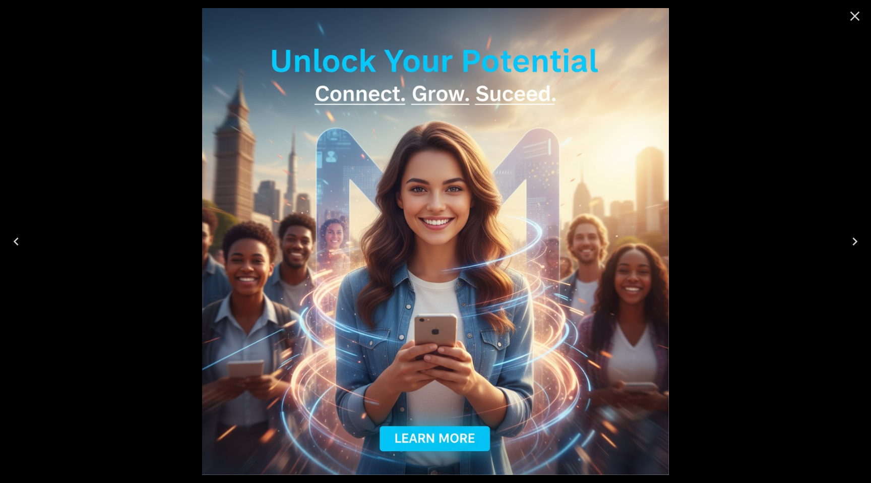
click at [855, 17] on icon "Close" at bounding box center [855, 16] width 16 height 16
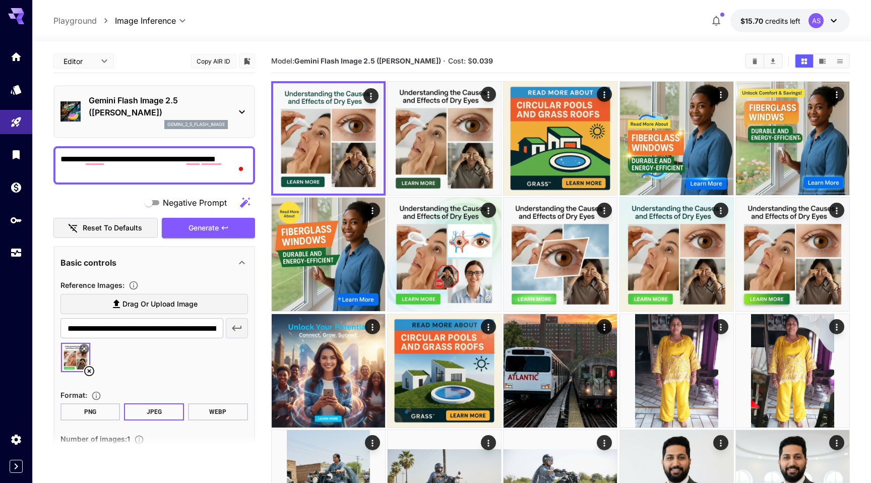
click at [717, 18] on icon "button" at bounding box center [717, 21] width 8 height 10
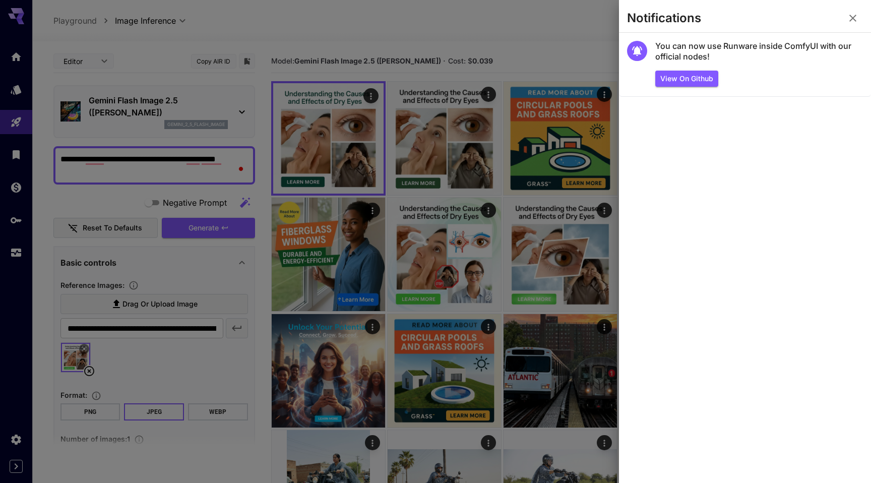
click at [593, 22] on div at bounding box center [435, 241] width 871 height 483
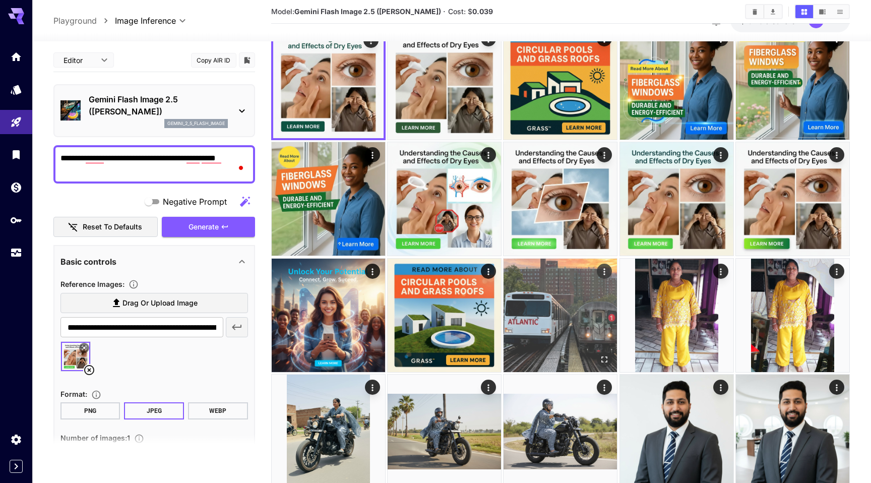
scroll to position [64, 0]
